Goal: Transaction & Acquisition: Download file/media

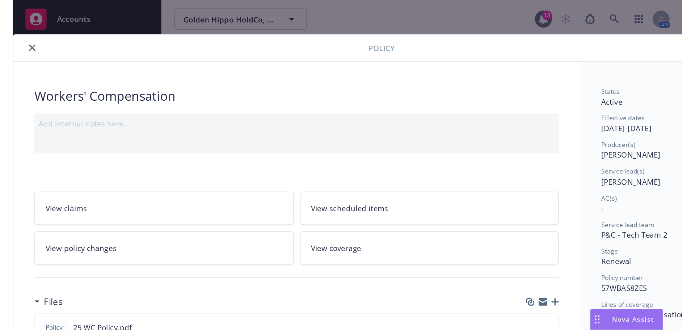
scroll to position [22, 0]
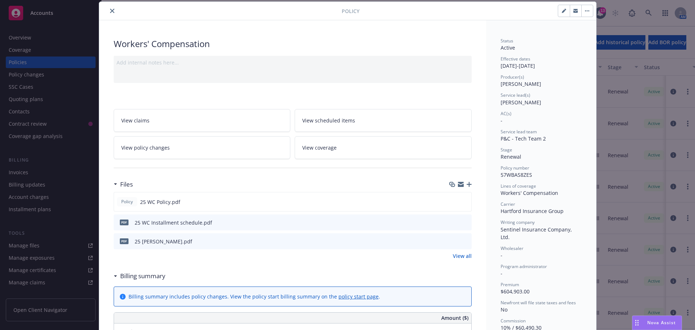
click at [110, 12] on icon "close" at bounding box center [112, 11] width 4 height 4
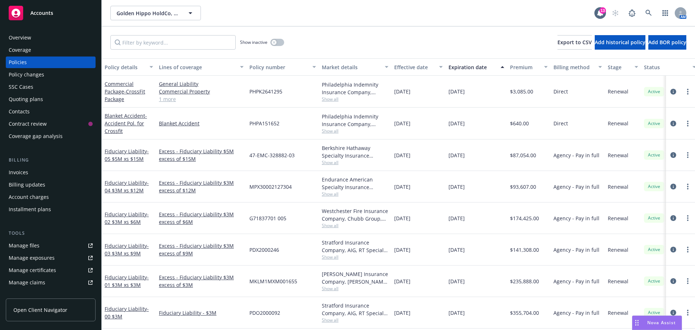
click at [17, 6] on rect at bounding box center [16, 13] width 14 height 14
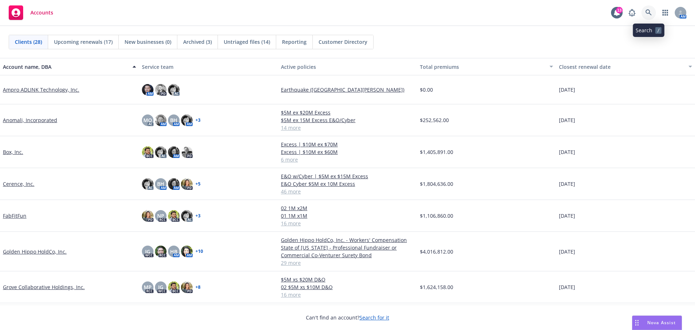
click at [644, 11] on link at bounding box center [648, 12] width 14 height 14
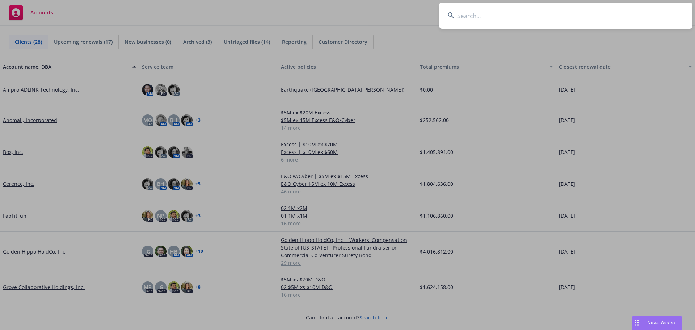
click at [473, 16] on input at bounding box center [565, 16] width 253 height 26
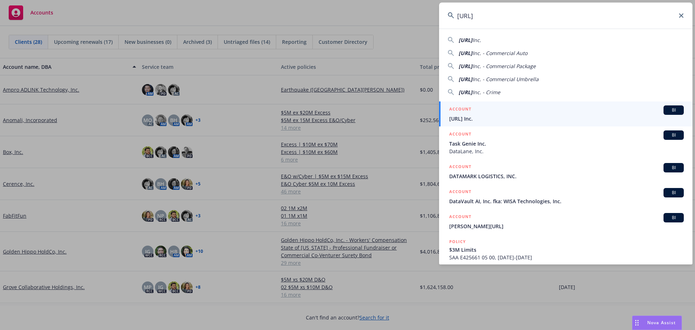
type input "[URL]"
click at [519, 119] on span "[URL] Inc." at bounding box center [566, 119] width 234 height 8
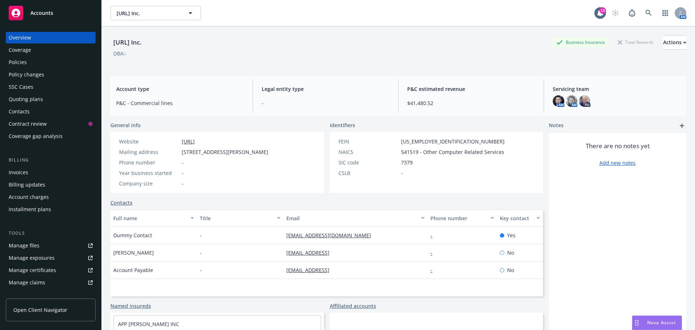
click at [20, 172] on div "Invoices" at bounding box center [19, 172] width 20 height 12
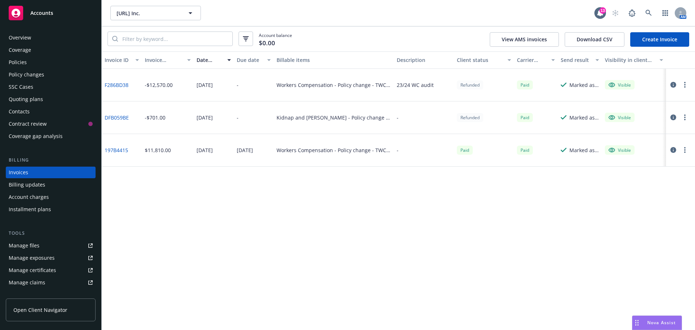
click at [31, 245] on div "Manage files" at bounding box center [24, 246] width 31 height 12
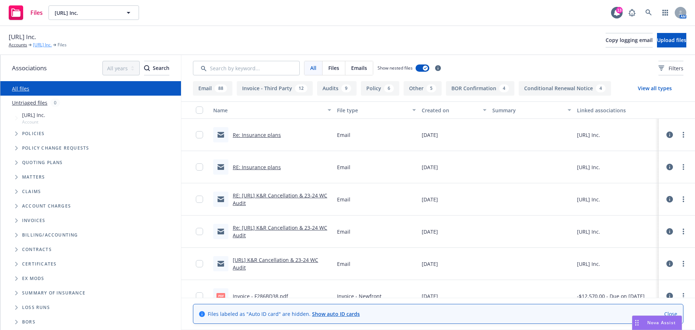
click at [47, 46] on link "[URL] Inc." at bounding box center [42, 45] width 19 height 7
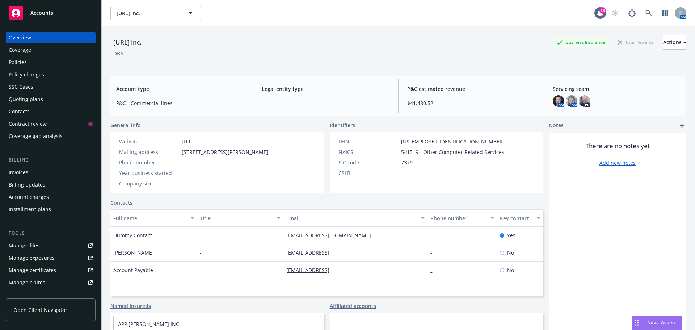
click at [27, 64] on div "Policies" at bounding box center [51, 62] width 84 height 12
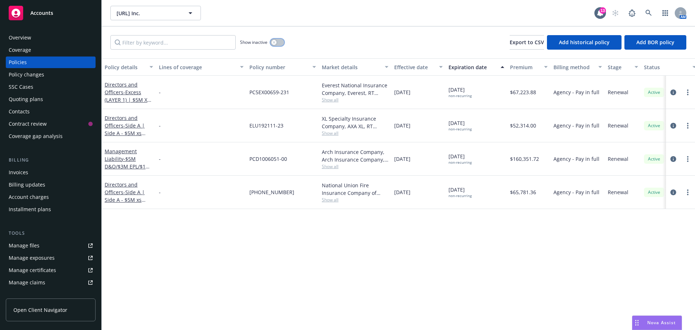
click at [277, 43] on button "button" at bounding box center [277, 42] width 14 height 7
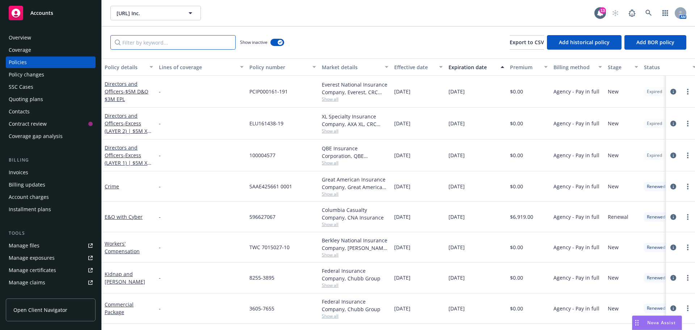
click at [177, 46] on input "Filter by keyword..." at bounding box center [172, 42] width 125 height 14
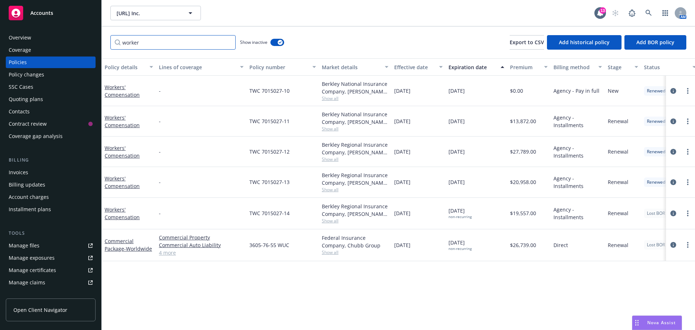
type input "worker"
click at [23, 172] on div "Invoices" at bounding box center [19, 172] width 20 height 12
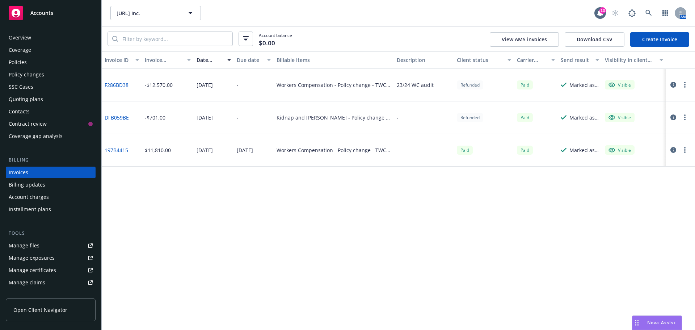
click at [32, 62] on div "Policies" at bounding box center [51, 62] width 84 height 12
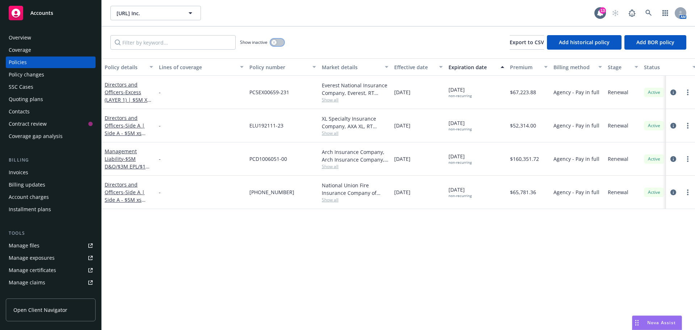
click at [278, 42] on button "button" at bounding box center [277, 42] width 14 height 7
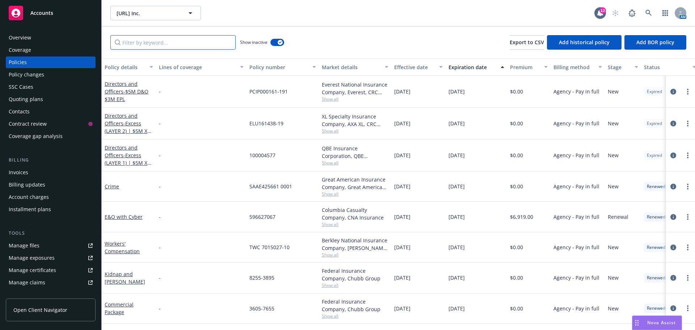
click at [196, 43] on input "Filter by keyword..." at bounding box center [172, 42] width 125 height 14
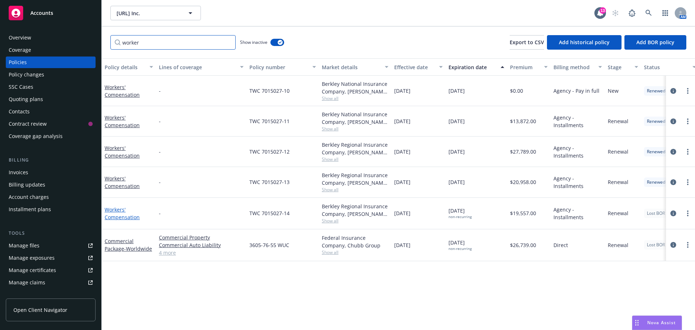
type input "worker"
click at [114, 215] on link "Workers' Compensation" at bounding box center [122, 213] width 35 height 14
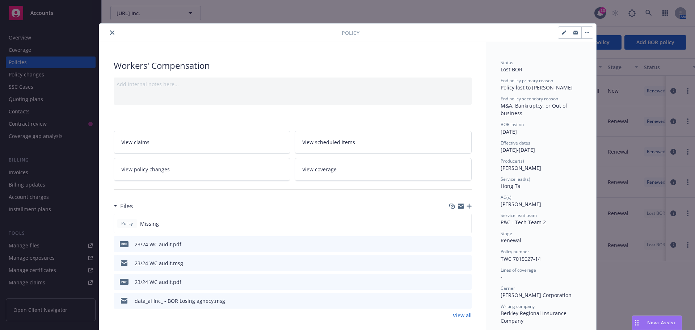
click at [450, 240] on button "download file" at bounding box center [452, 243] width 7 height 7
click at [451, 265] on button at bounding box center [453, 263] width 6 height 8
click at [450, 264] on icon "download file" at bounding box center [453, 262] width 6 height 6
click at [460, 204] on icon "button" at bounding box center [461, 204] width 6 height 3
click at [212, 261] on div "23/24 WC audit.msg" at bounding box center [293, 263] width 358 height 16
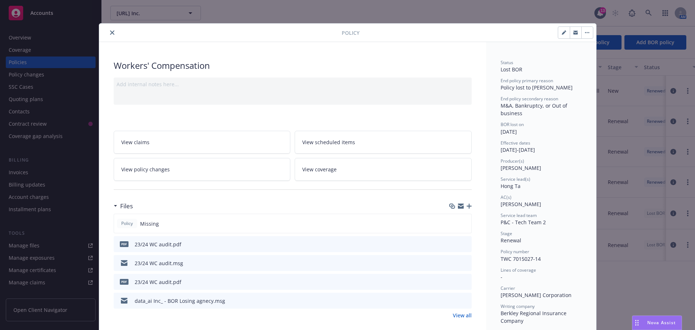
click at [450, 262] on icon "download file" at bounding box center [453, 262] width 6 height 6
